Goal: Transaction & Acquisition: Purchase product/service

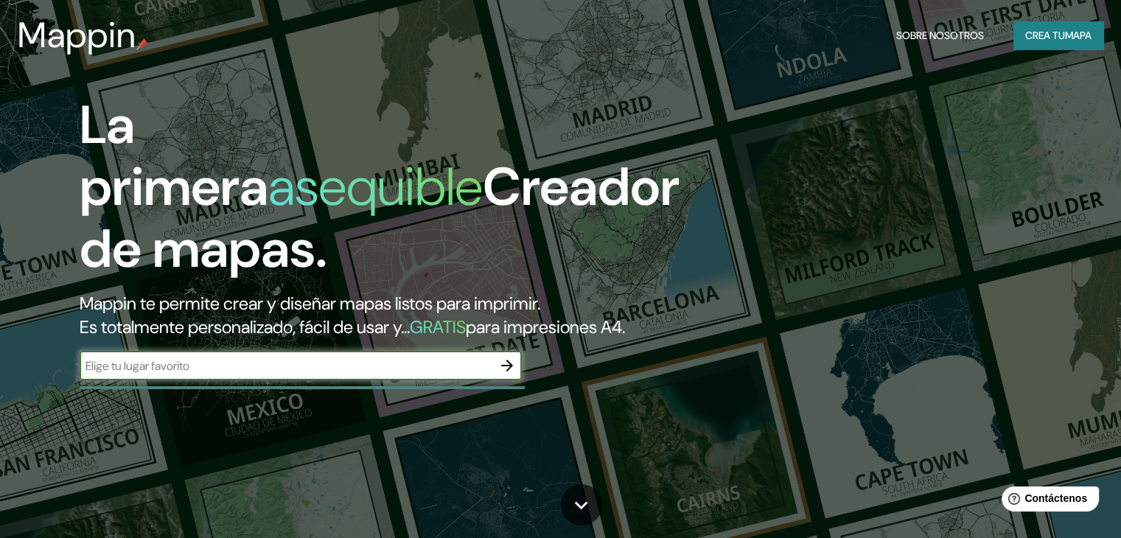
click at [385, 374] on input "text" at bounding box center [286, 365] width 413 height 17
type input "[GEOGRAPHIC_DATA]"
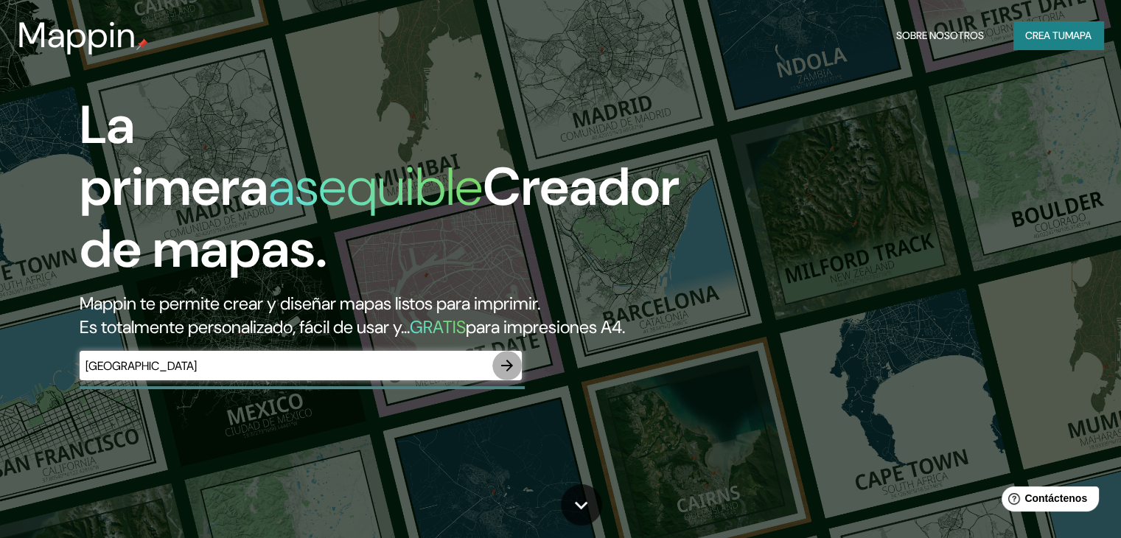
click at [505, 374] on icon "button" at bounding box center [507, 366] width 18 height 18
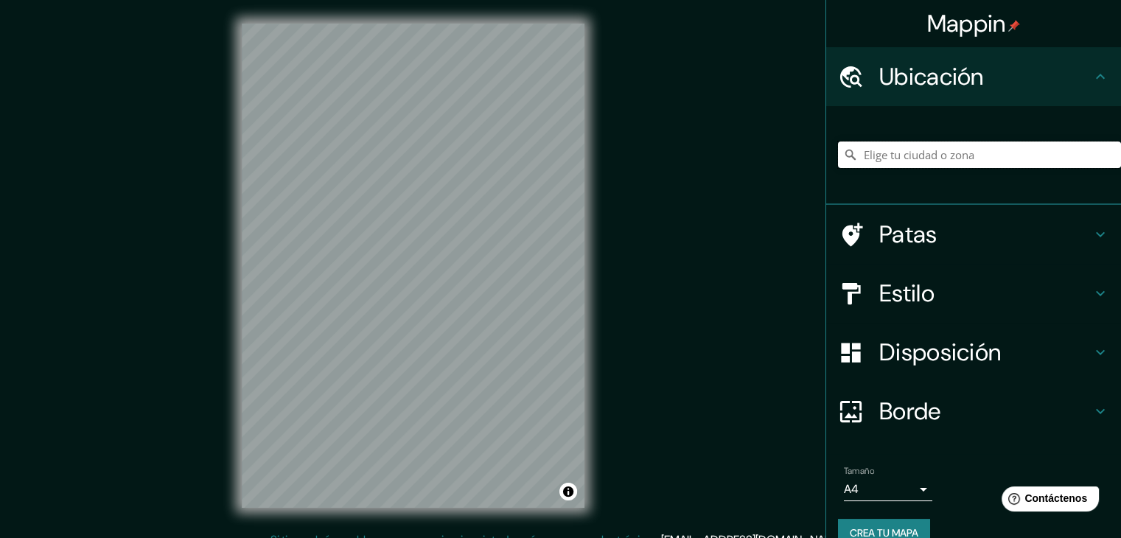
click at [897, 151] on input "Elige tu ciudad o zona" at bounding box center [979, 154] width 283 height 27
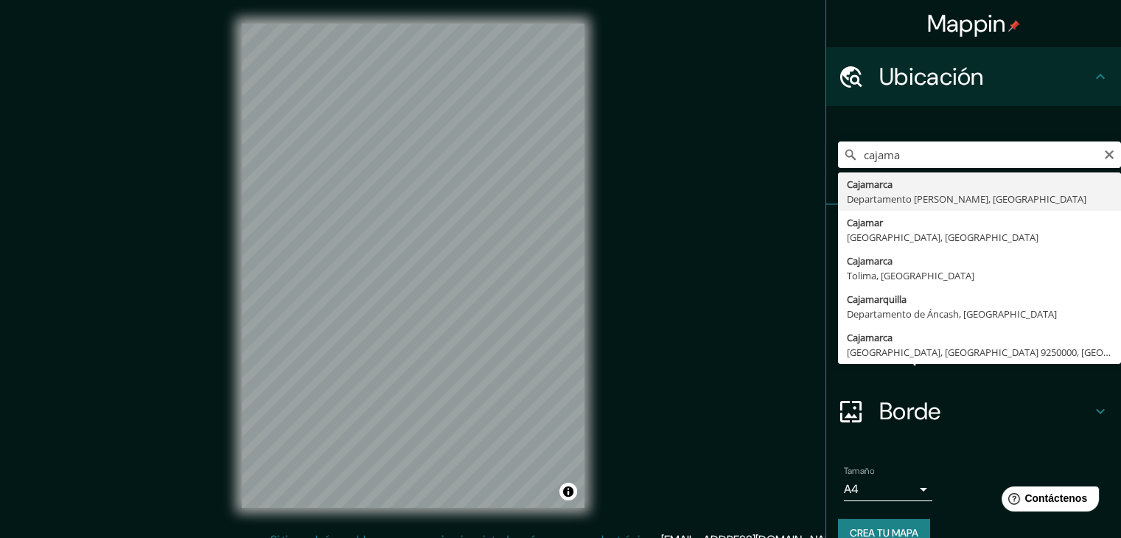
type input "Cajamarca, [GEOGRAPHIC_DATA][PERSON_NAME], [GEOGRAPHIC_DATA]"
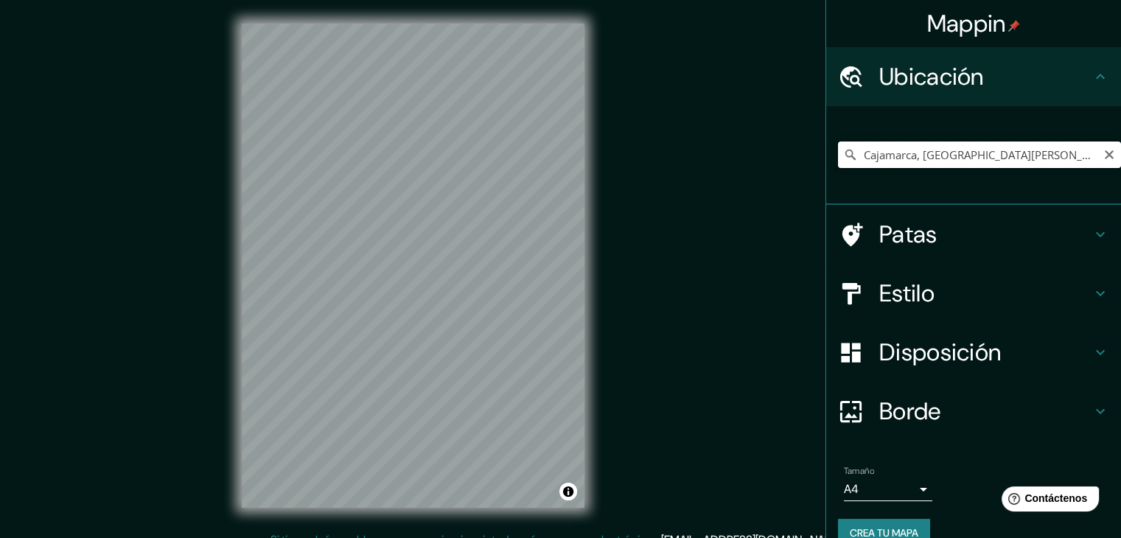
click at [905, 151] on input "Cajamarca, [GEOGRAPHIC_DATA][PERSON_NAME], [GEOGRAPHIC_DATA]" at bounding box center [979, 154] width 283 height 27
click at [1104, 156] on icon "Claro" at bounding box center [1108, 154] width 9 height 9
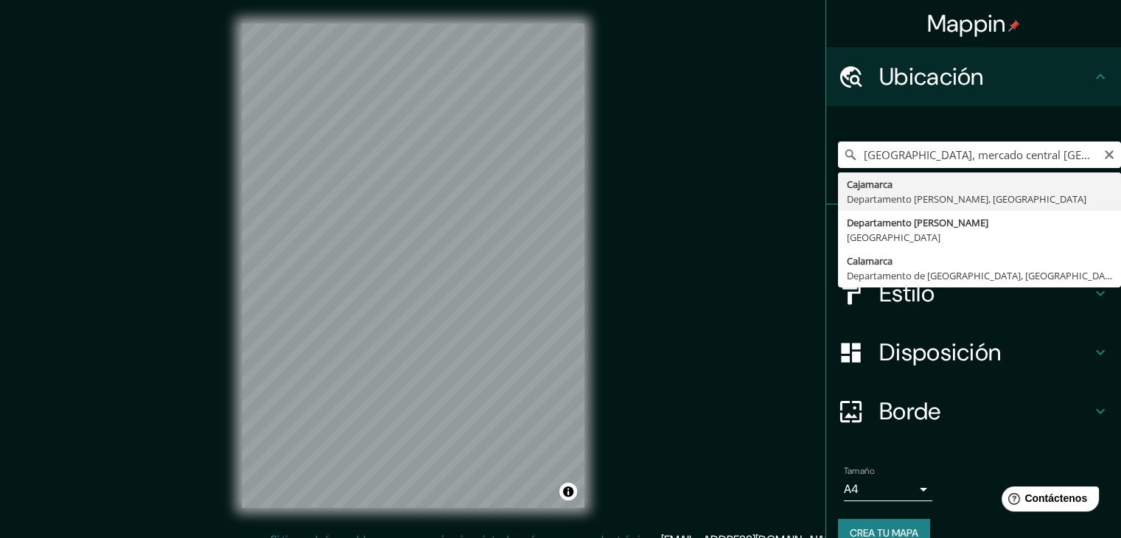
type input "Cajamarca, [GEOGRAPHIC_DATA][PERSON_NAME], [GEOGRAPHIC_DATA]"
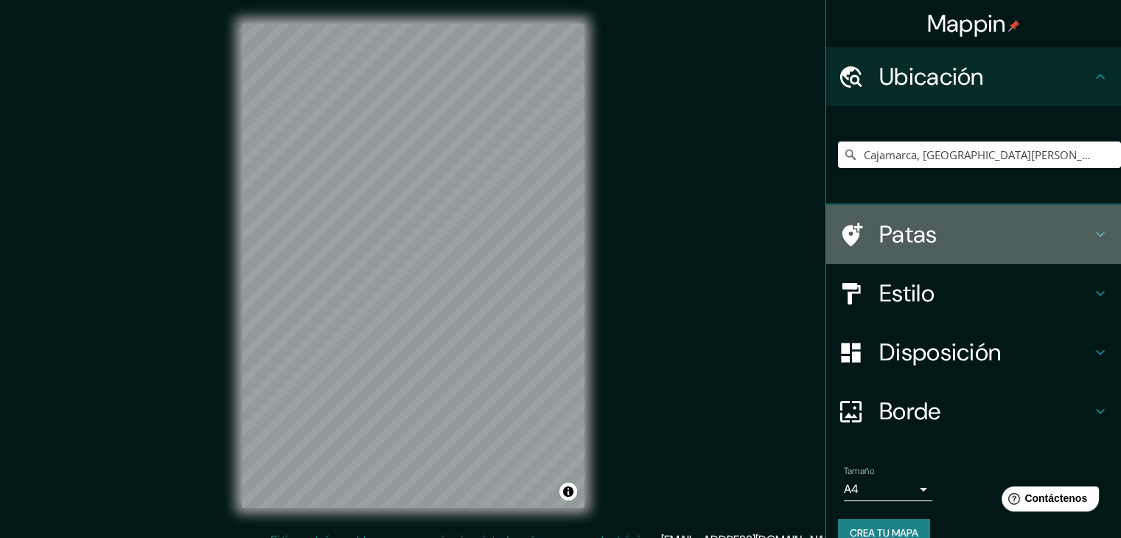
click at [951, 239] on h4 "Patas" at bounding box center [985, 234] width 212 height 29
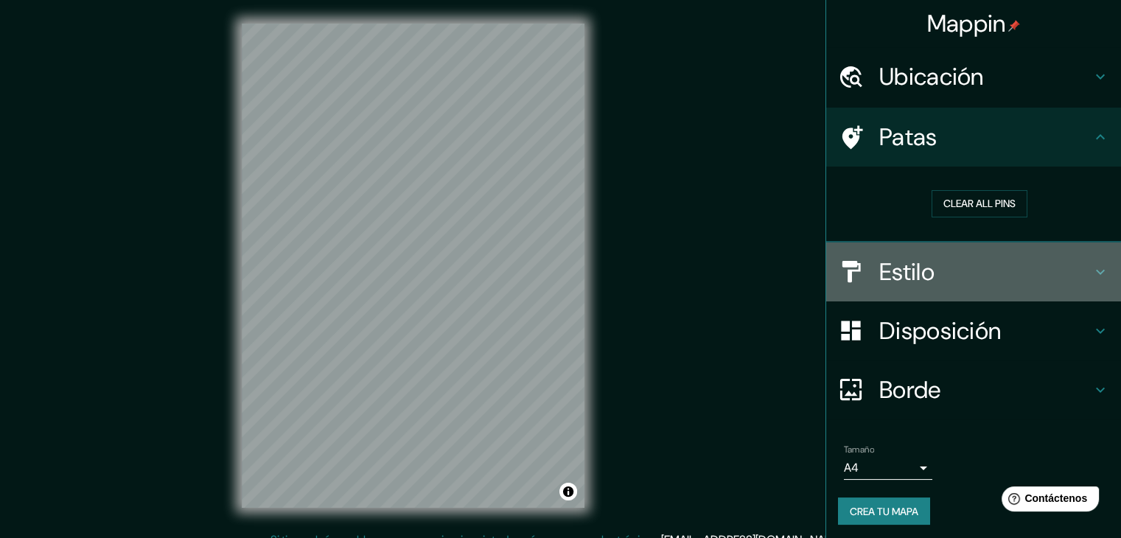
click at [1017, 267] on h4 "Estilo" at bounding box center [985, 271] width 212 height 29
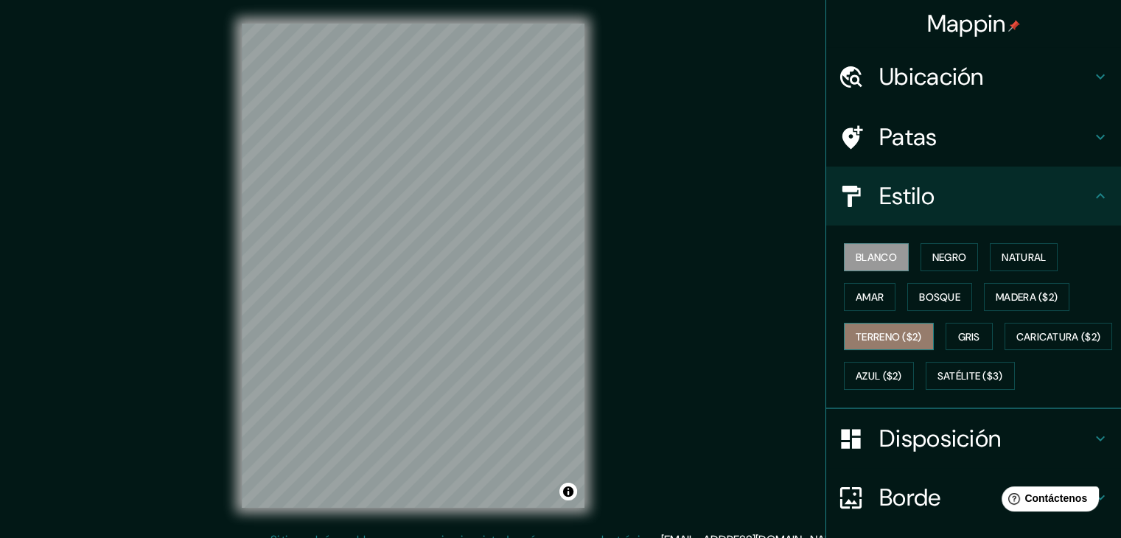
click at [879, 338] on font "Terreno ($2)" at bounding box center [888, 336] width 66 height 13
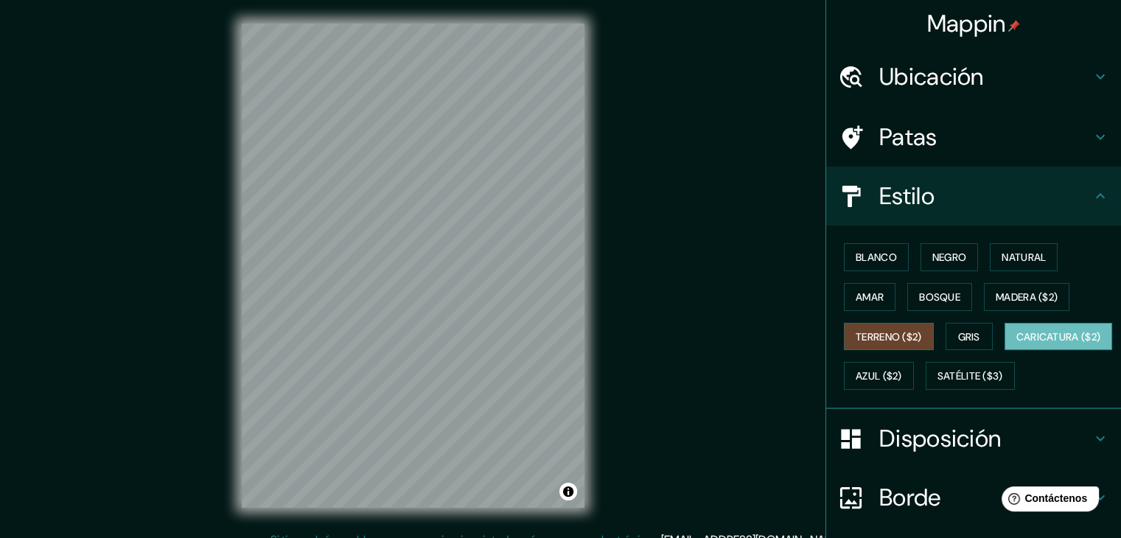
click at [1016, 343] on font "Caricatura ($2)" at bounding box center [1058, 336] width 85 height 13
click at [937, 383] on font "Satélite ($3)" at bounding box center [970, 376] width 66 height 13
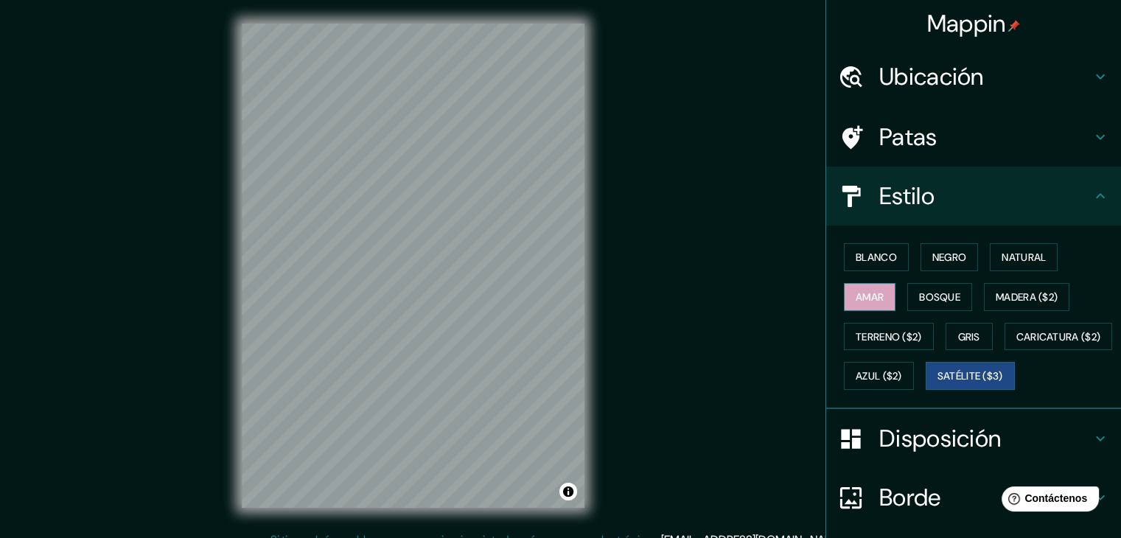
click at [858, 298] on font "Amar" at bounding box center [869, 296] width 28 height 13
click at [867, 257] on font "Blanco" at bounding box center [875, 257] width 41 height 13
click at [865, 301] on font "Amar" at bounding box center [869, 296] width 28 height 13
